Goal: Navigation & Orientation: Find specific page/section

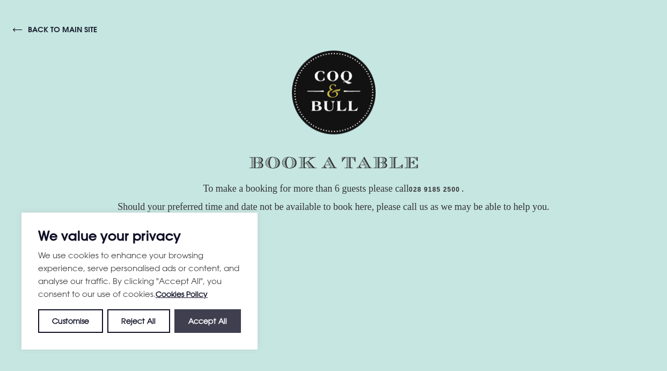
click at [205, 320] on button "Accept All" at bounding box center [208, 321] width 67 height 24
checkbox input "true"
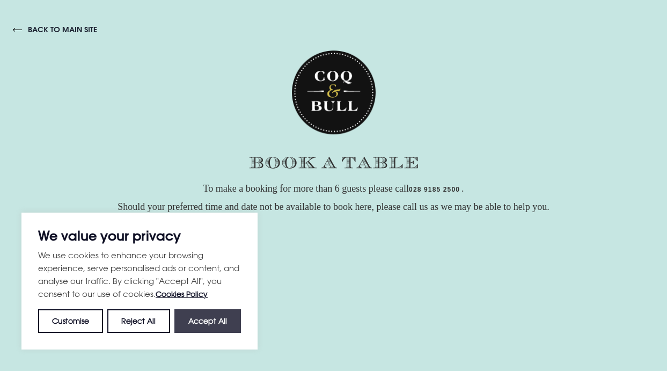
checkbox input "true"
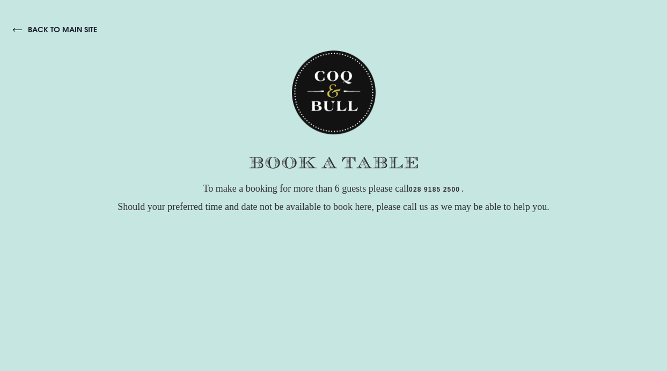
click at [63, 31] on link "back to main site" at bounding box center [55, 30] width 84 height 10
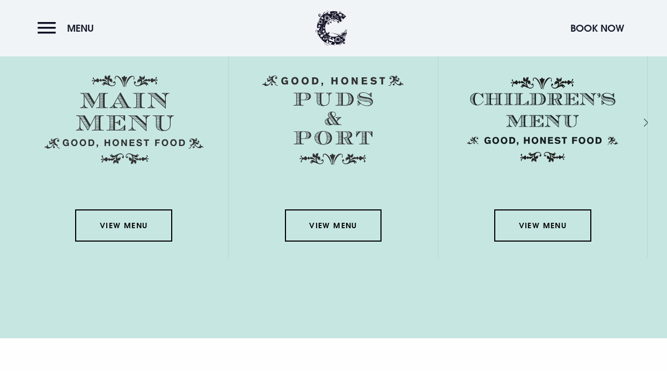
scroll to position [1554, 0]
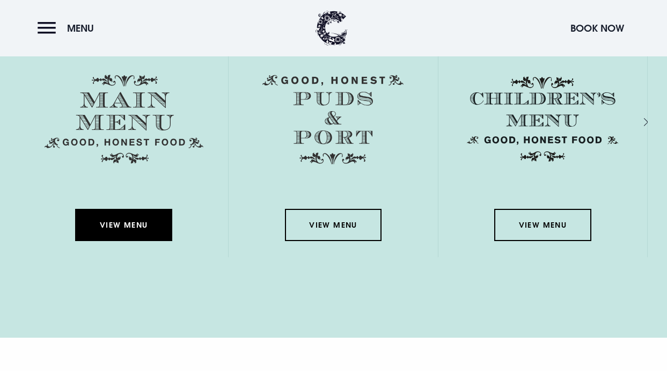
click at [140, 227] on link "View Menu" at bounding box center [123, 225] width 97 height 32
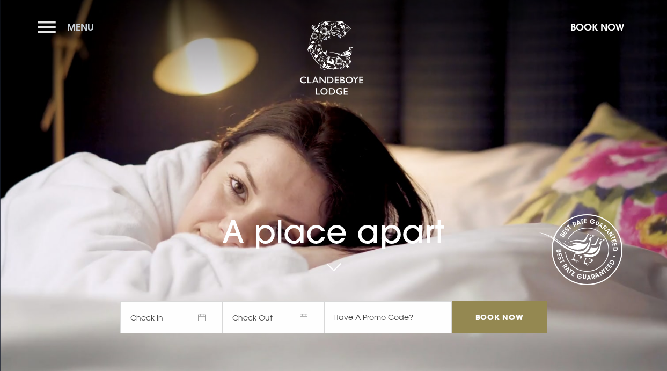
click at [47, 26] on button "Menu" at bounding box center [69, 27] width 62 height 23
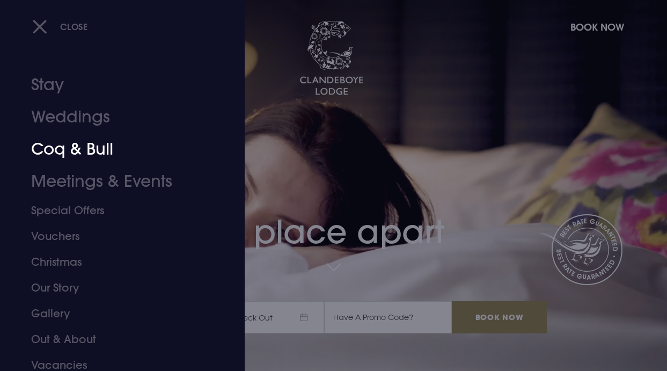
click at [74, 155] on link "Coq & Bull" at bounding box center [115, 149] width 168 height 32
